Goal: Information Seeking & Learning: Learn about a topic

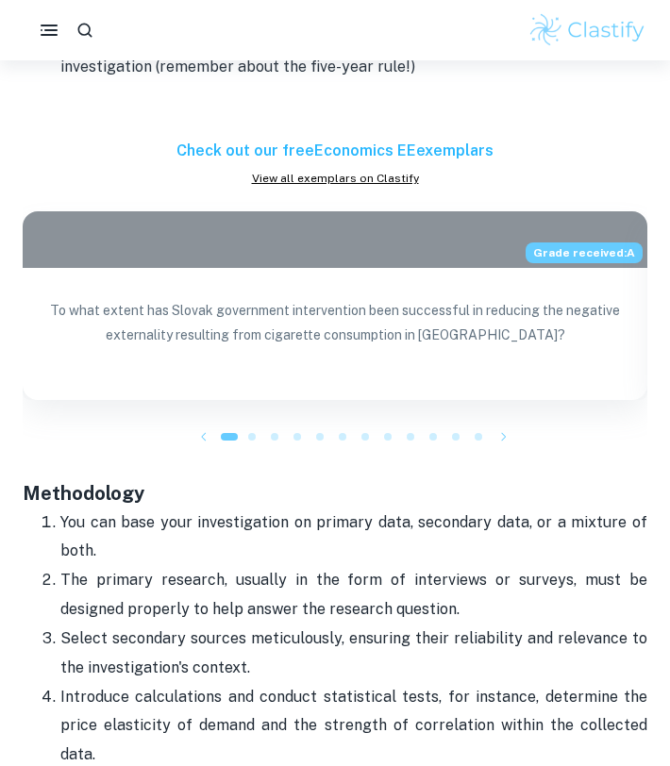
scroll to position [1818, 0]
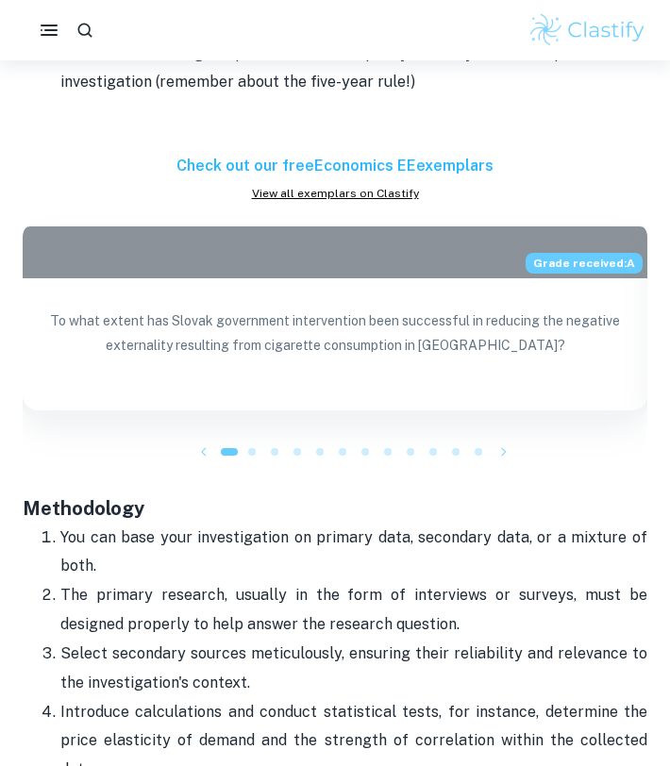
click at [430, 268] on div "Grade received: A" at bounding box center [335, 250] width 625 height 57
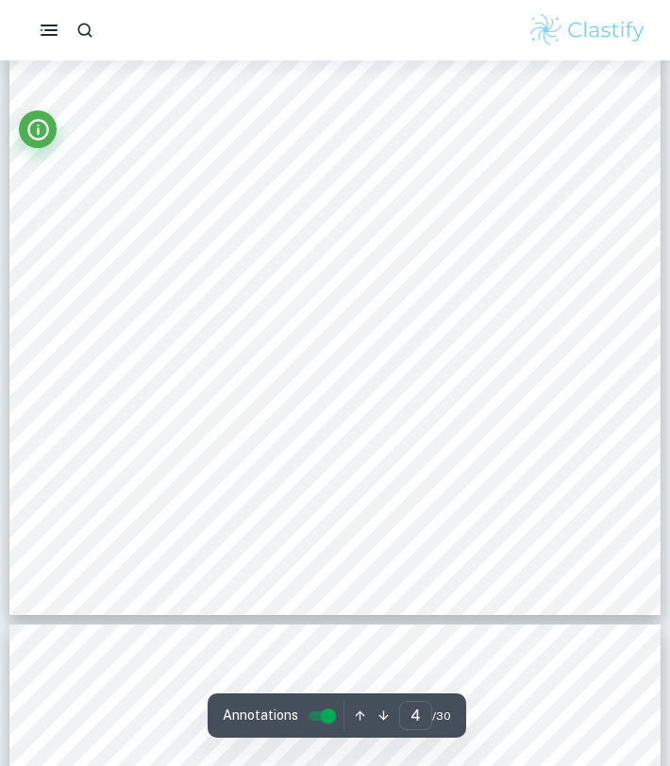
scroll to position [3074, 0]
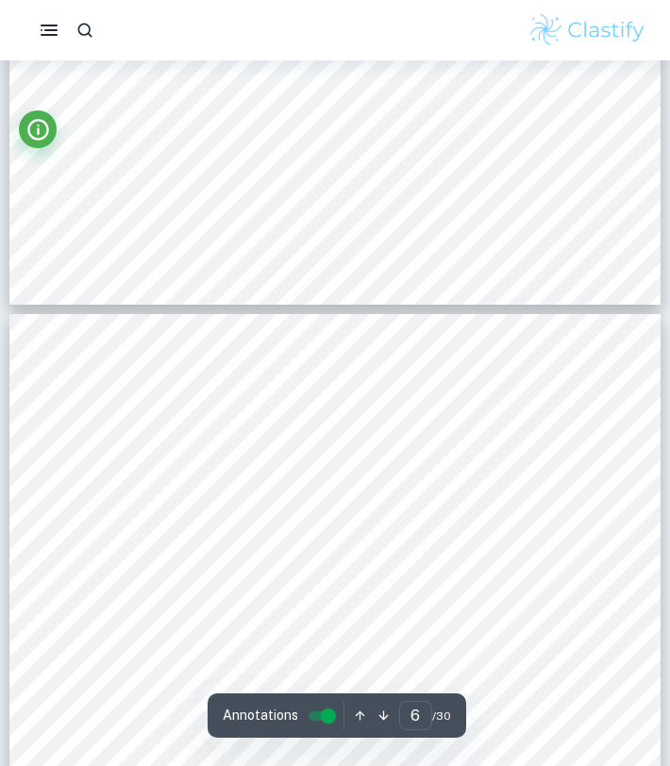
type input "5"
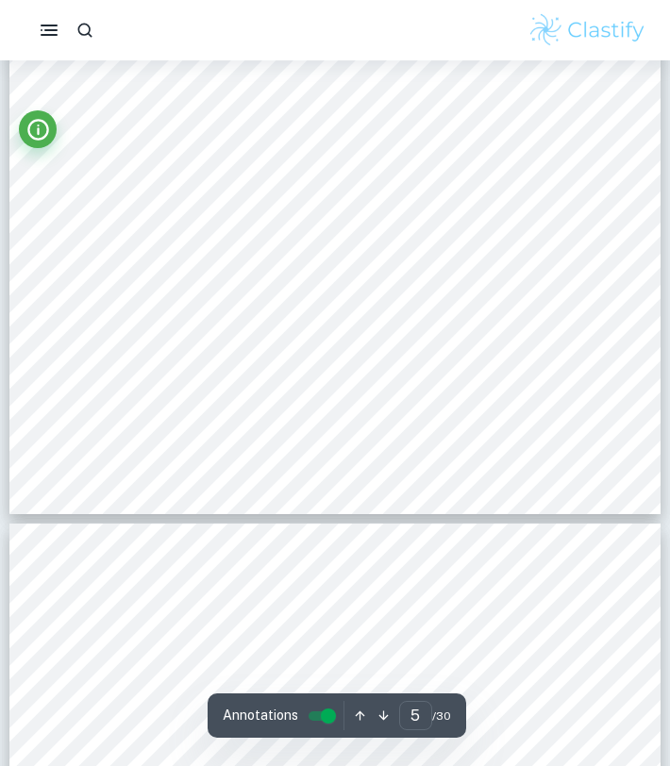
scroll to position [4042, 0]
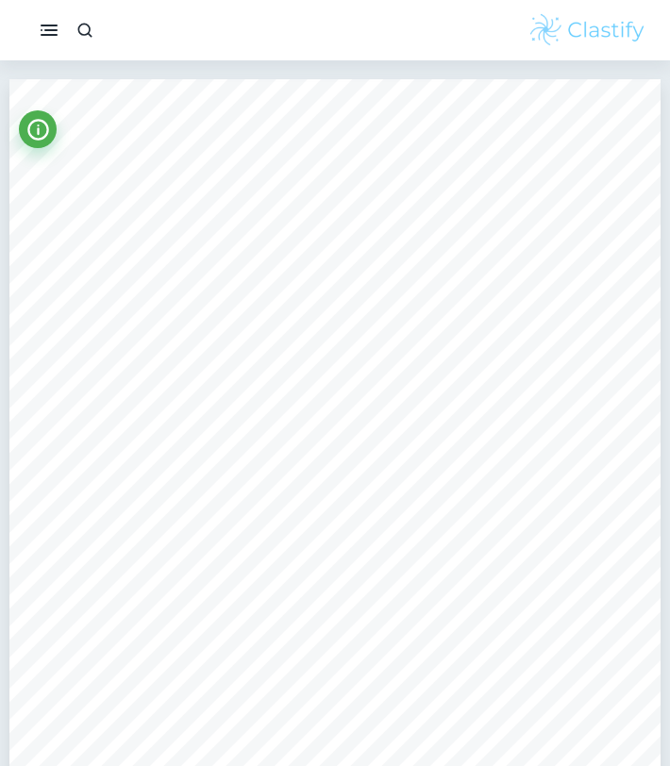
scroll to position [7685, 0]
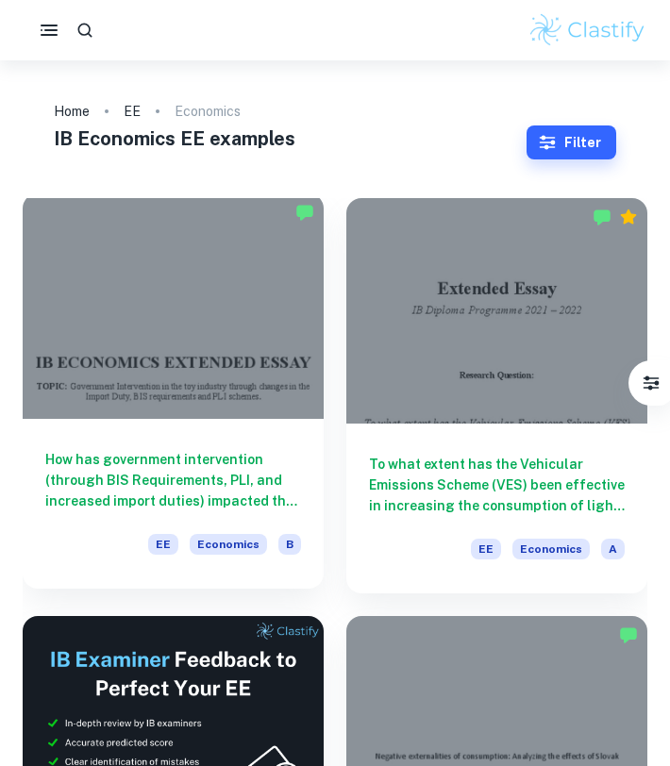
click at [201, 466] on h6 "How has government intervention (through BIS Requirements, PLI, and increased i…" at bounding box center [173, 480] width 256 height 62
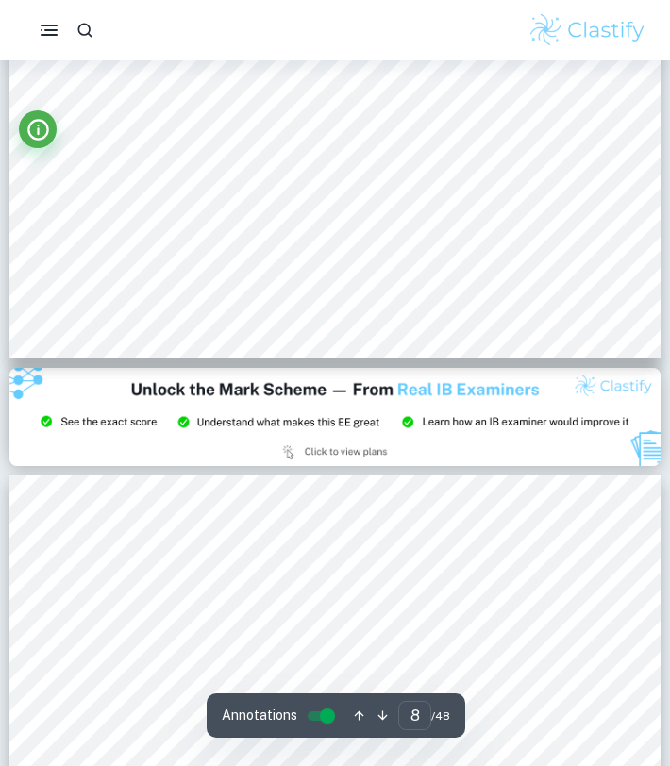
scroll to position [7366, 0]
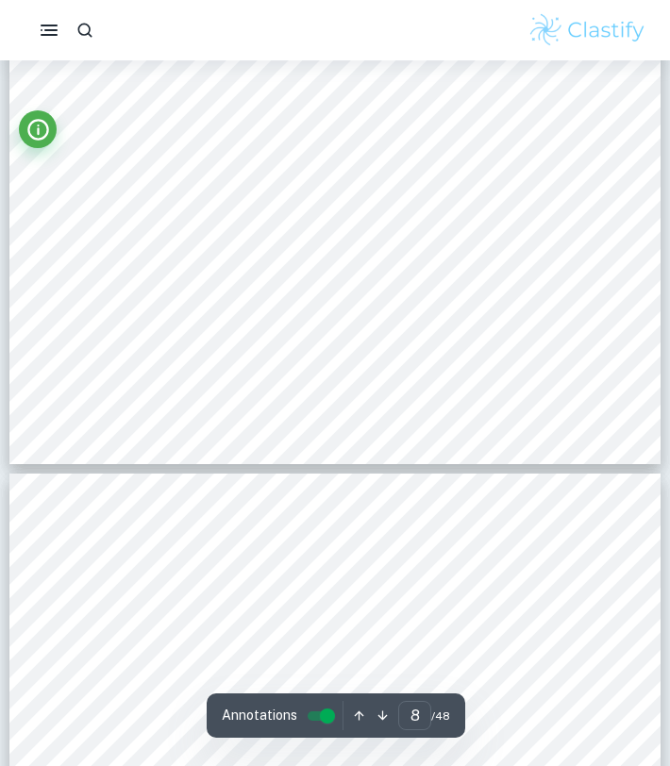
type input "7"
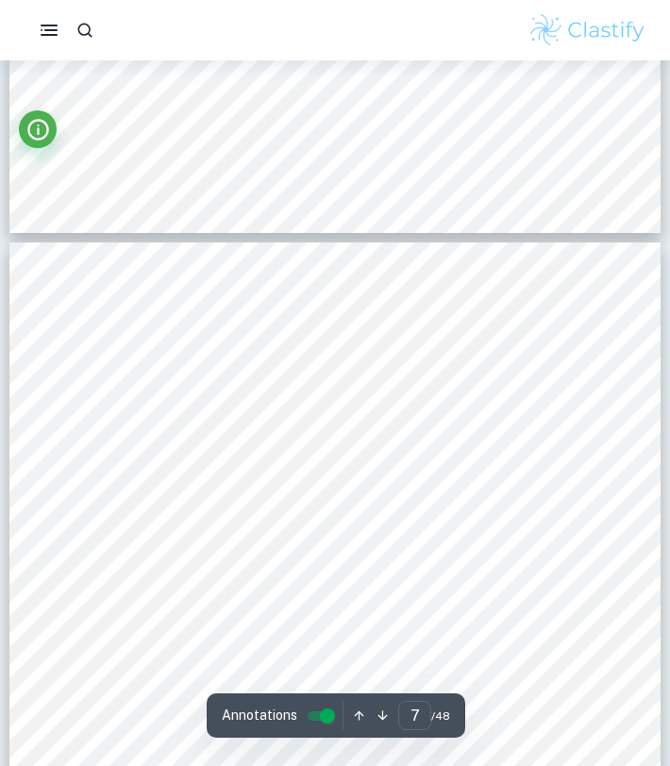
scroll to position [5629, 0]
